Goal: Ask a question

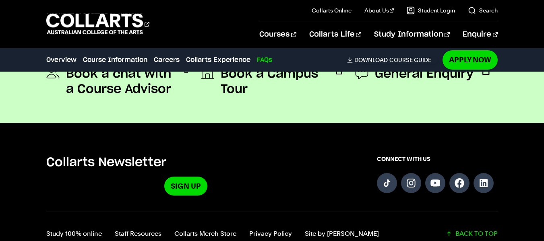
scroll to position [3299, 0]
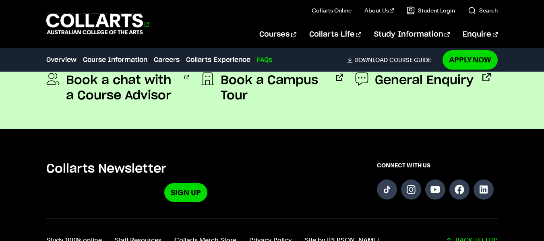
click at [87, 24] on 1 "Go to homepage" at bounding box center [94, 24] width 97 height 21
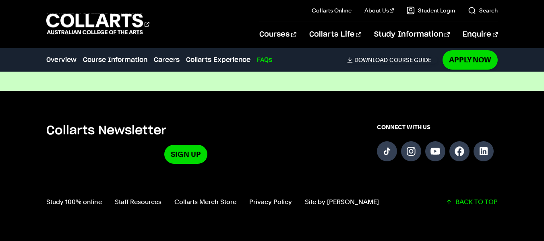
scroll to position [2698, 0]
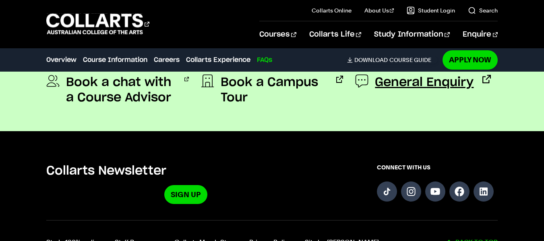
click at [396, 83] on span "General Enquiry" at bounding box center [424, 82] width 99 height 15
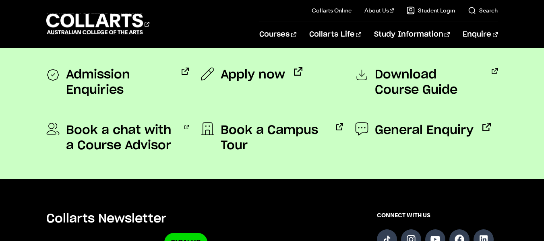
scroll to position [682, 0]
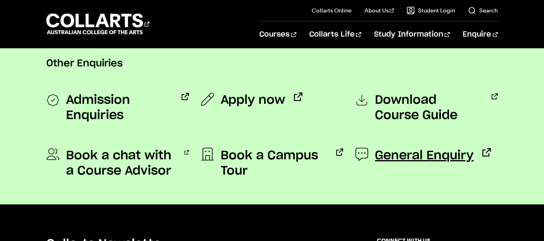
click at [416, 153] on span "General Enquiry" at bounding box center [424, 155] width 99 height 15
